Goal: Find specific page/section: Find specific page/section

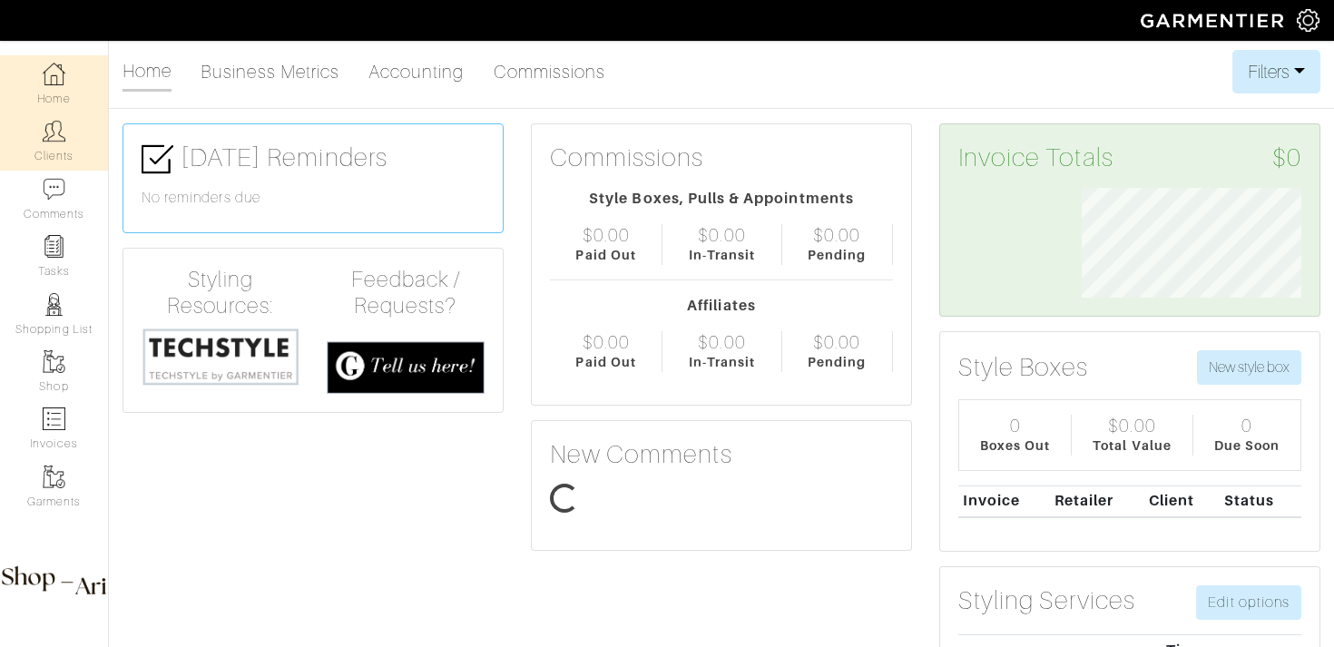
scroll to position [110, 247]
click at [79, 141] on link "Clients" at bounding box center [54, 140] width 108 height 57
click at [69, 140] on link "Clients" at bounding box center [54, 140] width 108 height 57
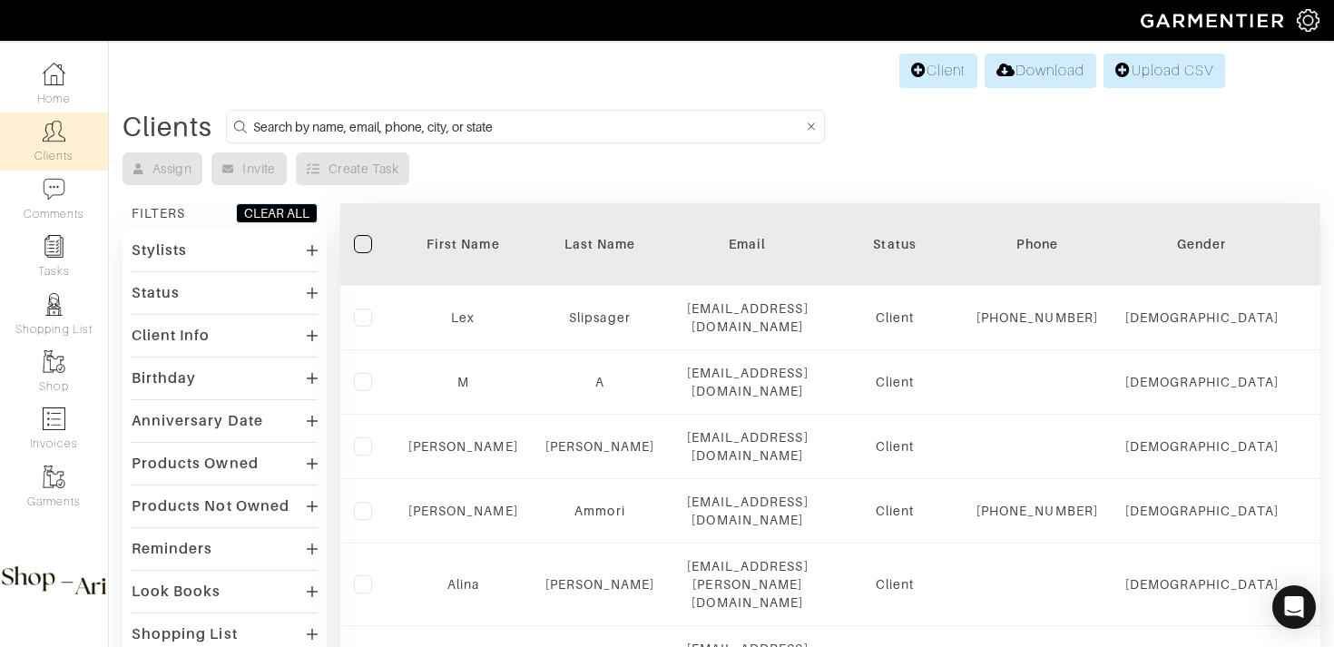
click at [286, 127] on input at bounding box center [528, 126] width 550 height 23
type input "[PERSON_NAME]"
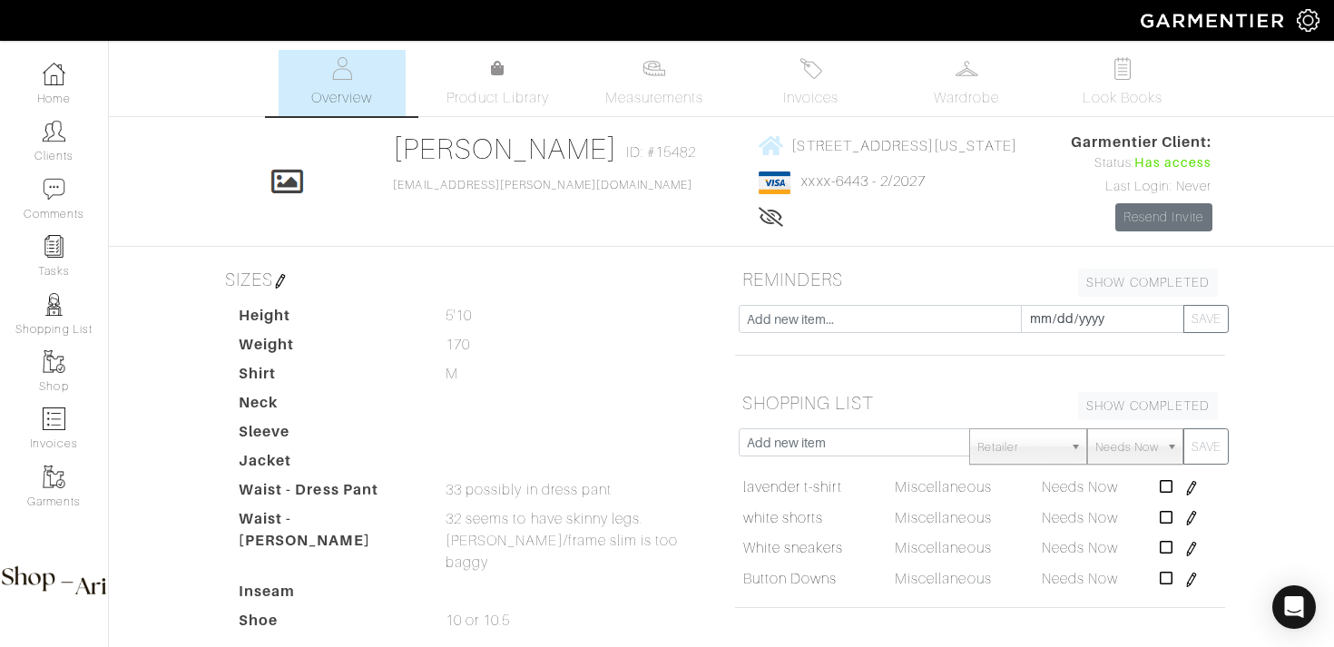
drag, startPoint x: 689, startPoint y: 126, endPoint x: 1061, endPoint y: 148, distance: 372.6
click at [1061, 148] on div "Evan Fitzgerald Overview Overview Measurements Product Library Invoices Wardrob…" at bounding box center [667, 546] width 1334 height 993
copy link "80 ORANGE ST - APT 4 BROOKLYN, New York - 11201"
